Goal: Task Accomplishment & Management: Use online tool/utility

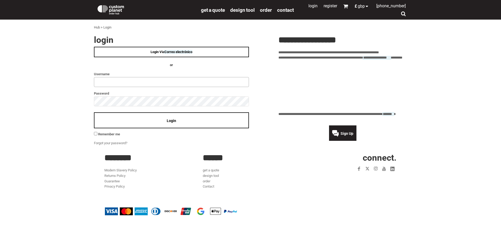
click at [168, 80] on input "text" at bounding box center [171, 82] width 155 height 10
type input "**********"
drag, startPoint x: 177, startPoint y: 125, endPoint x: 170, endPoint y: 128, distance: 7.5
click at [177, 125] on div "Login" at bounding box center [171, 120] width 155 height 16
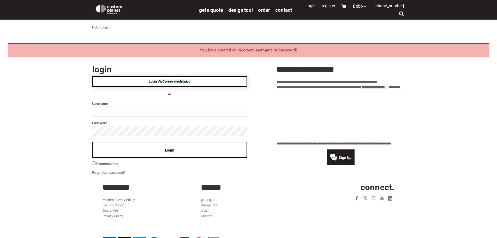
click at [142, 83] on link "Login Via" at bounding box center [169, 81] width 155 height 10
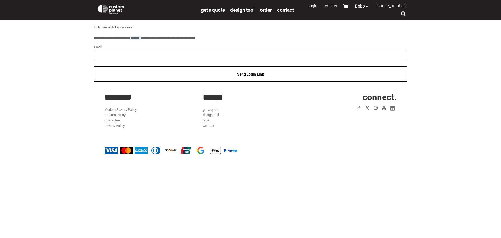
click at [117, 55] on input "email" at bounding box center [250, 55] width 313 height 10
type input "**********"
click at [215, 73] on div "Send Login Link" at bounding box center [250, 74] width 313 height 16
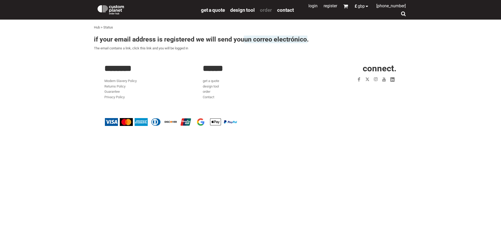
click at [267, 10] on span "order" at bounding box center [266, 10] width 12 height 6
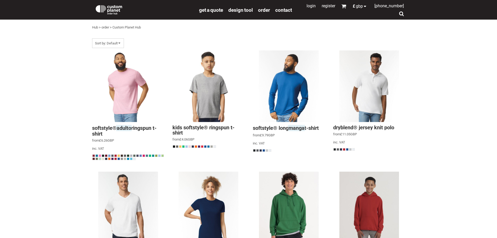
click at [110, 9] on img at bounding box center [109, 9] width 28 height 10
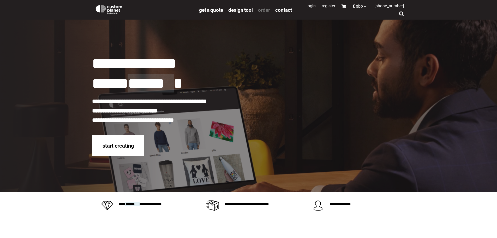
click at [263, 9] on span "order" at bounding box center [264, 10] width 12 height 6
